Goal: Task Accomplishment & Management: Use online tool/utility

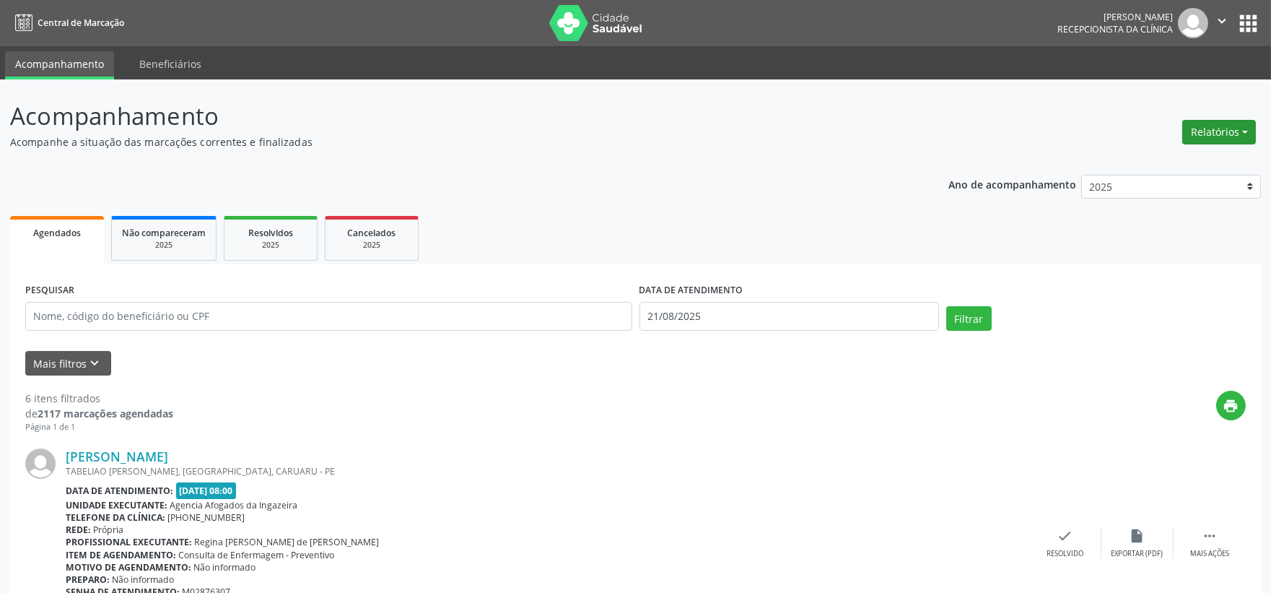
click at [1217, 127] on button "Relatórios" at bounding box center [1219, 132] width 74 height 25
click at [1175, 162] on link "Agendamentos" at bounding box center [1178, 162] width 155 height 20
select select "7"
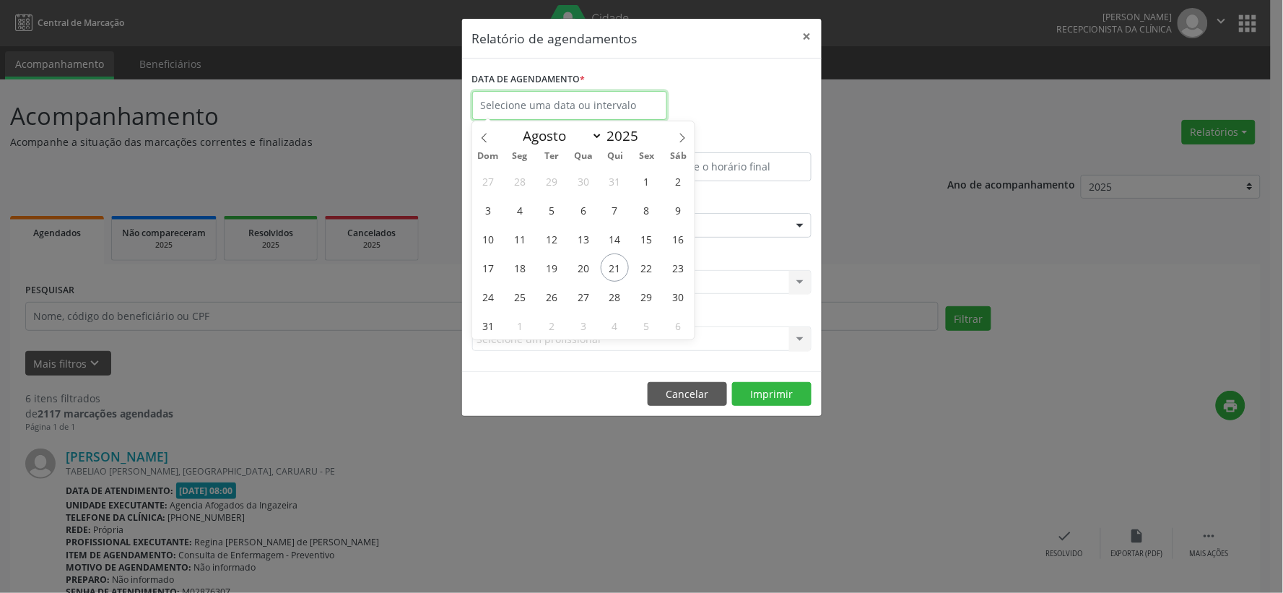
click at [602, 103] on input "text" at bounding box center [569, 105] width 195 height 29
click at [554, 296] on span "26" at bounding box center [551, 296] width 28 height 28
type input "[DATE]"
click at [554, 296] on span "26" at bounding box center [551, 296] width 28 height 28
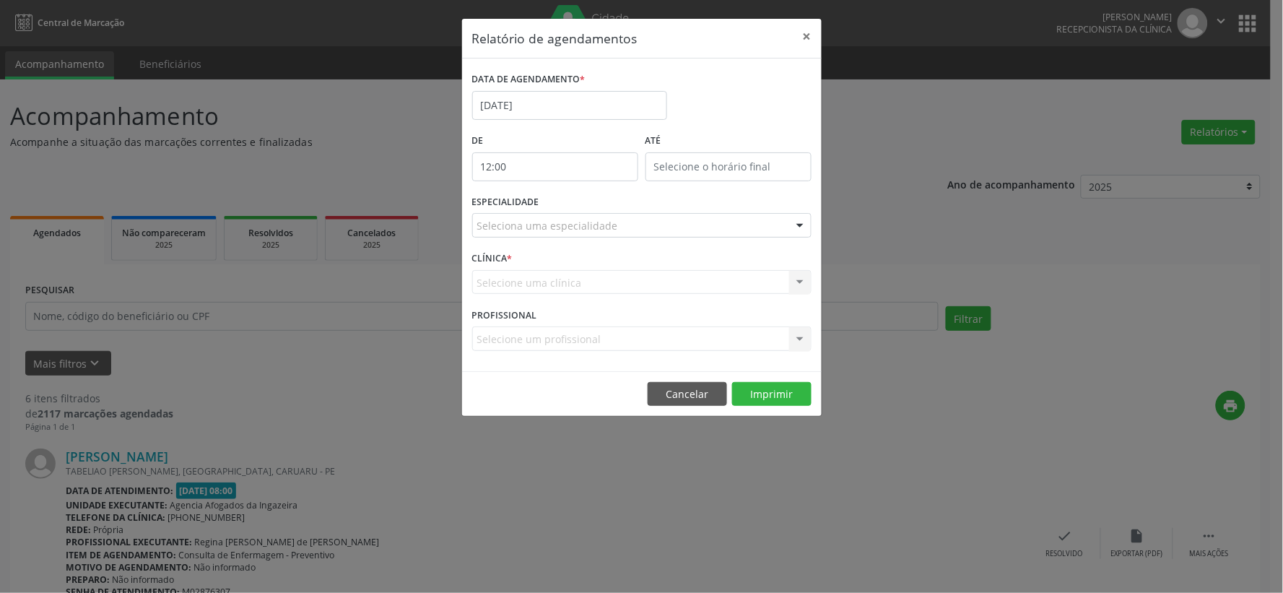
click at [588, 166] on input "12:00" at bounding box center [555, 166] width 166 height 29
click at [572, 206] on span at bounding box center [576, 205] width 10 height 14
type input "11:00"
type input "11"
click at [572, 206] on span at bounding box center [576, 205] width 10 height 14
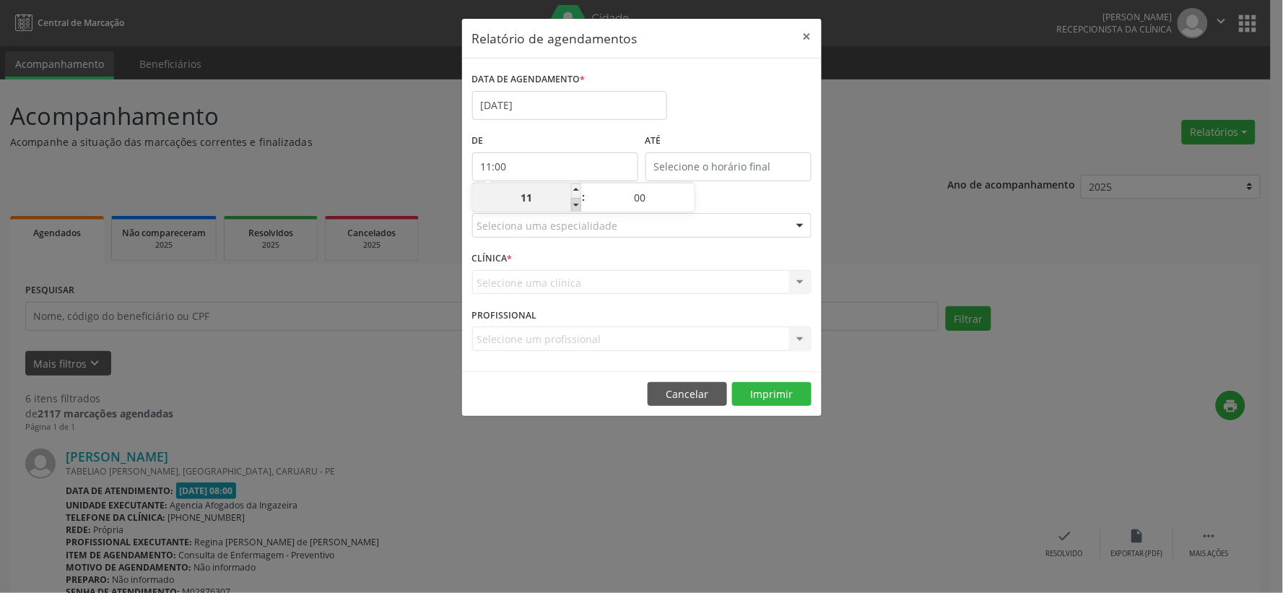
type input "10:00"
type input "10"
click at [572, 206] on span at bounding box center [576, 205] width 10 height 14
type input "09:00"
type input "09"
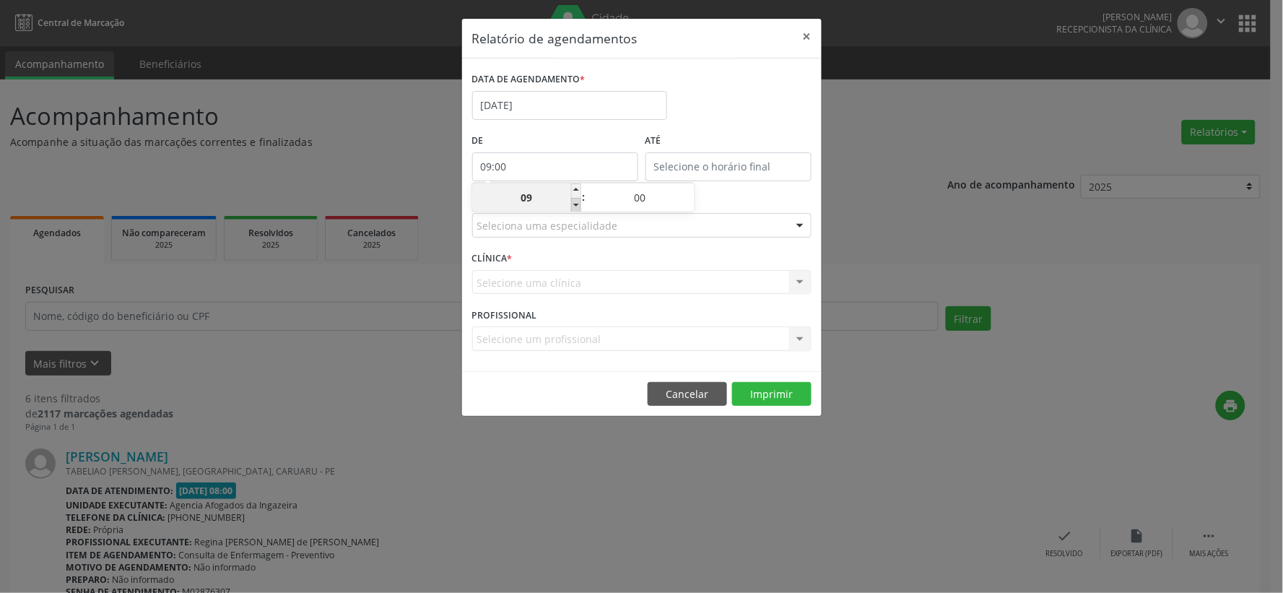
click at [572, 206] on span at bounding box center [576, 205] width 10 height 14
type input "08:00"
type input "08"
click at [791, 114] on div "DATA DE AGENDAMENTO * [DATE]" at bounding box center [642, 99] width 347 height 61
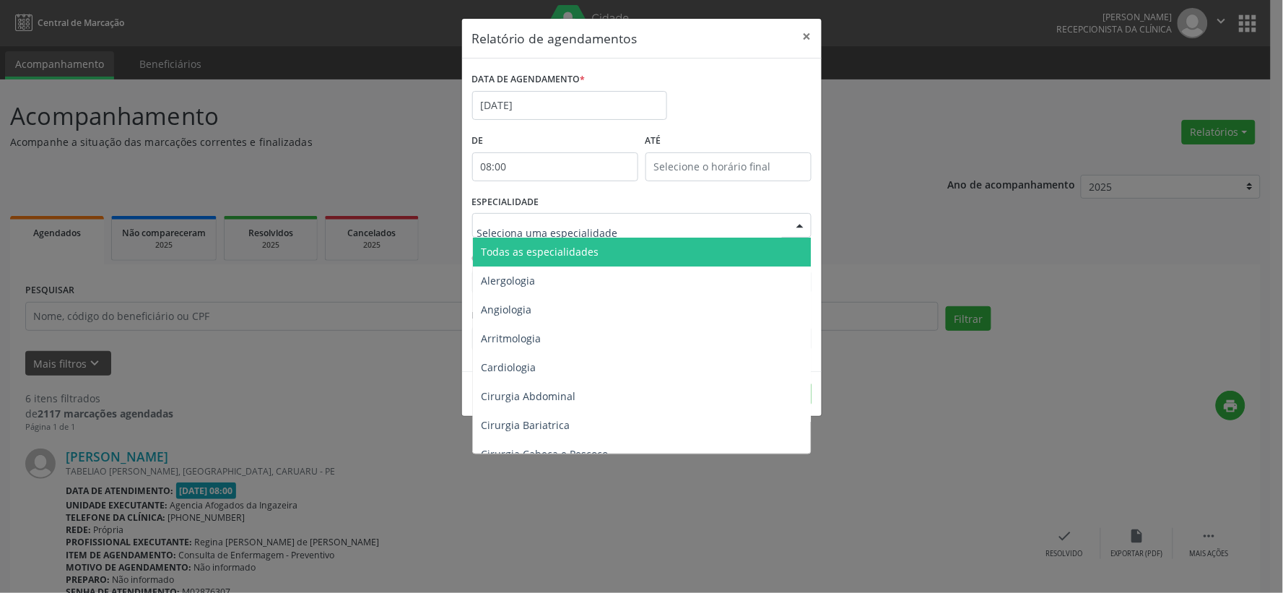
click at [798, 225] on div at bounding box center [800, 226] width 22 height 25
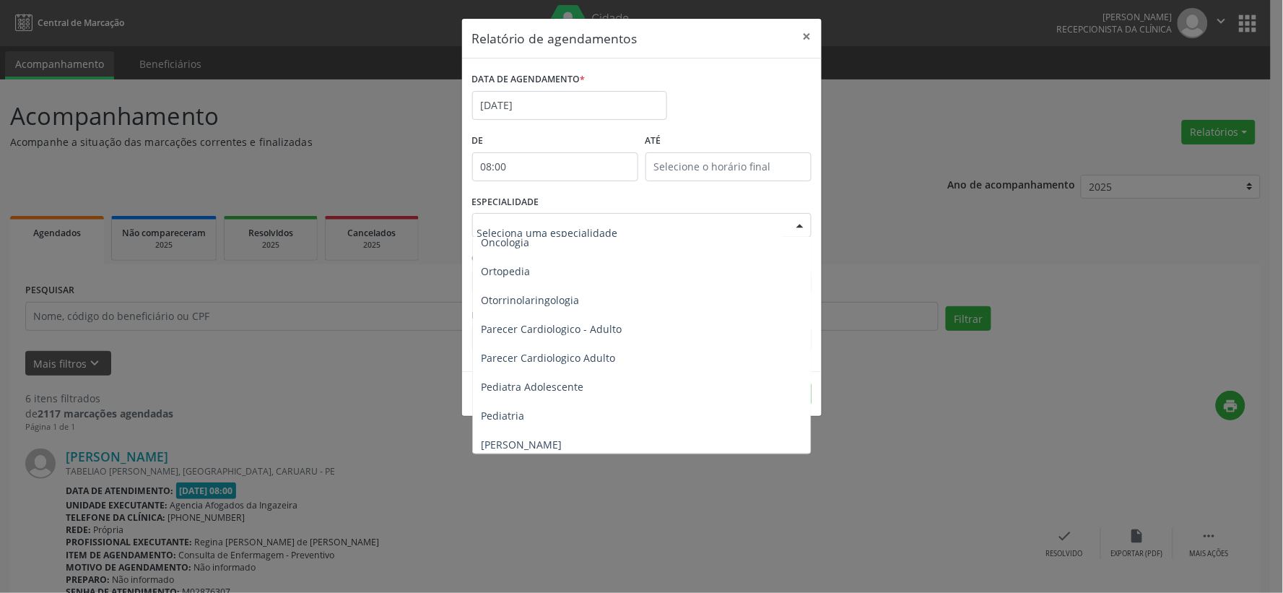
scroll to position [2085, 0]
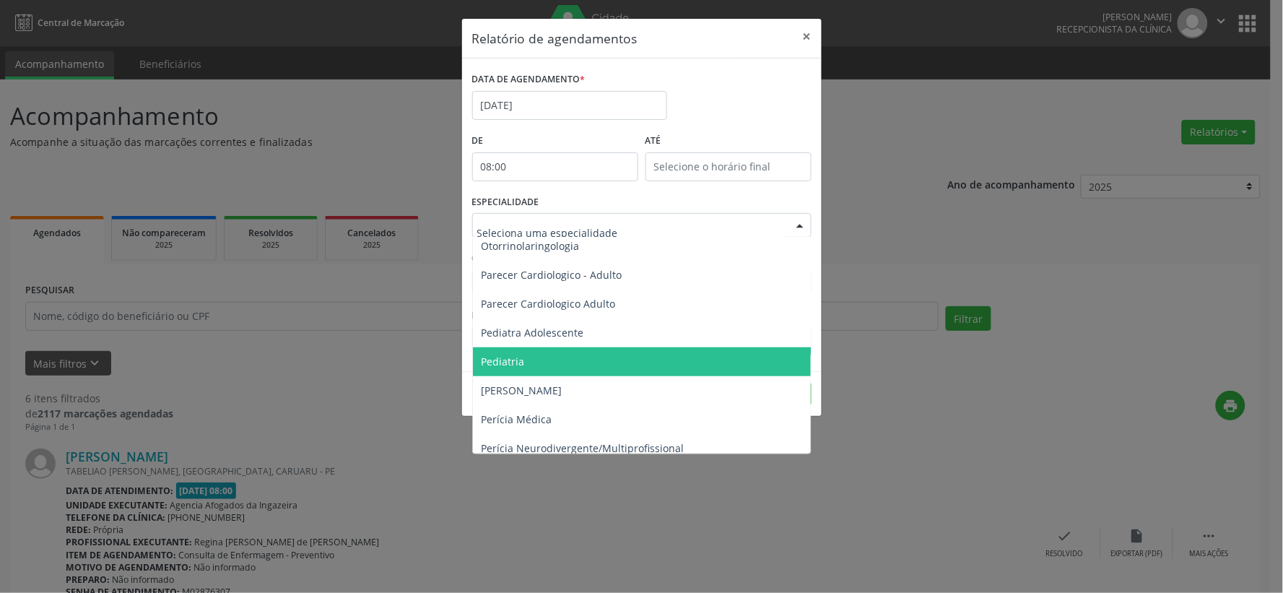
click at [523, 359] on span "Pediatria" at bounding box center [503, 361] width 43 height 14
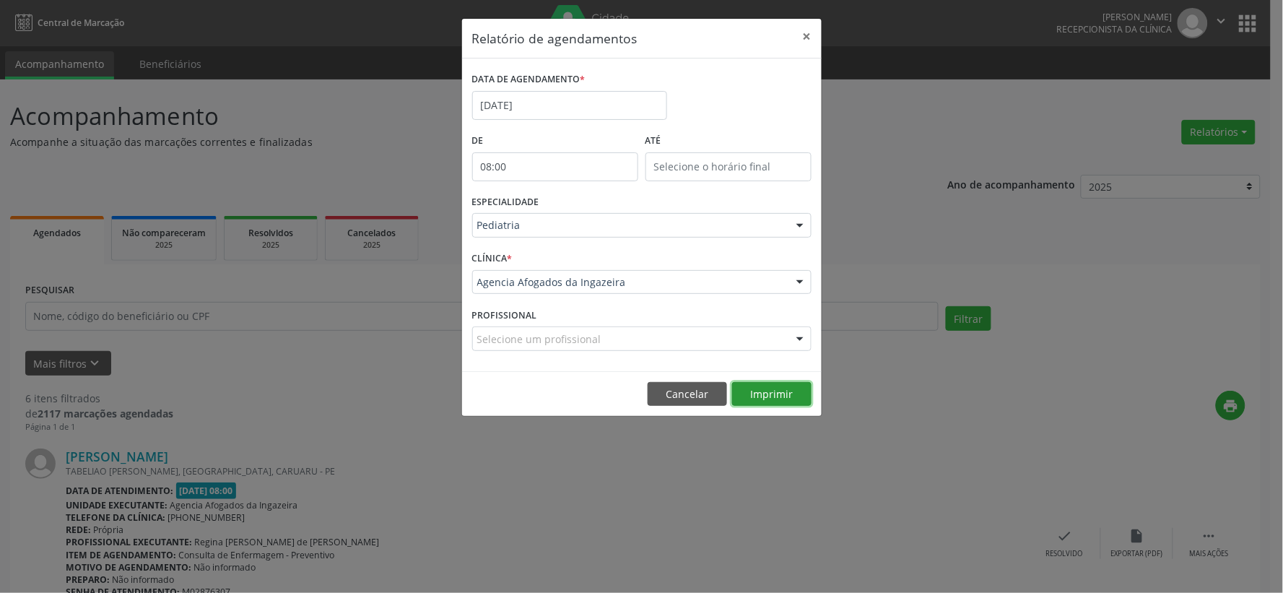
click at [759, 388] on button "Imprimir" at bounding box center [771, 394] width 79 height 25
